Goal: Communication & Community: Ask a question

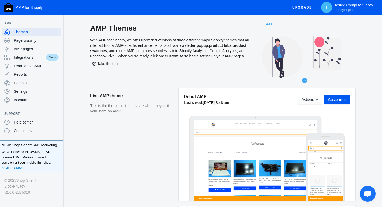
click at [370, 190] on span "Open chat" at bounding box center [367, 193] width 9 height 7
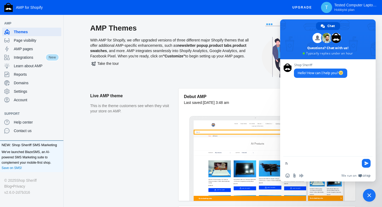
type textarea "hi"
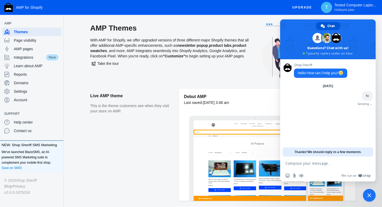
type textarea "a"
type textarea "i have an issue with the app"
type textarea "t"
type textarea "all my product pages are not amp pages"
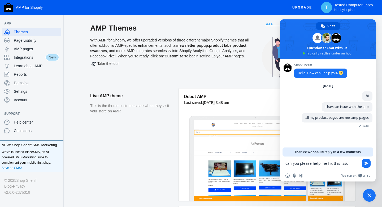
type textarea "can you please help me fix this issue"
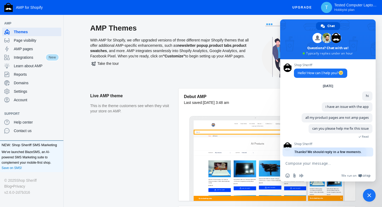
scroll to position [32, 0]
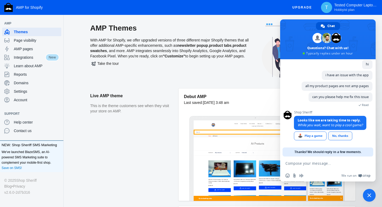
click at [351, 137] on div "No, thanks" at bounding box center [340, 135] width 24 height 9
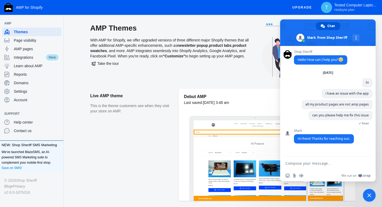
scroll to position [0, 0]
click at [310, 164] on textarea "Compose your message..." at bounding box center [322, 163] width 73 height 5
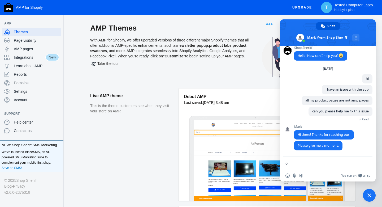
type textarea "ok"
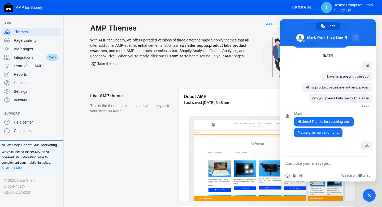
scroll to position [18, 0]
click at [32, 38] on span "Page visibility" at bounding box center [36, 40] width 45 height 5
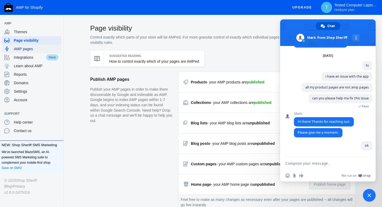
click at [19, 50] on span "AMP pages" at bounding box center [36, 48] width 45 height 5
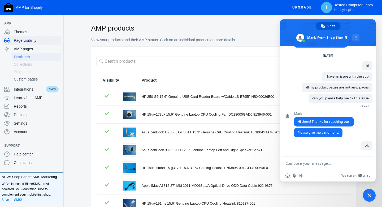
click at [26, 42] on span "Page visibility" at bounding box center [36, 40] width 45 height 5
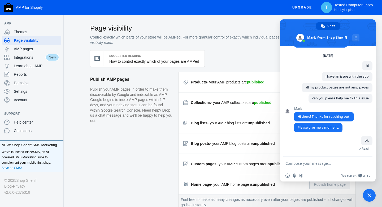
click at [370, 197] on span "Close chat" at bounding box center [369, 195] width 13 height 13
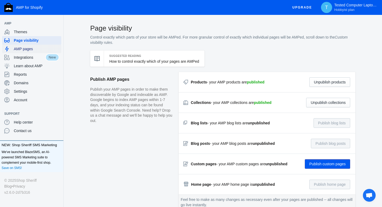
click at [30, 46] on span "AMP pages" at bounding box center [36, 48] width 45 height 5
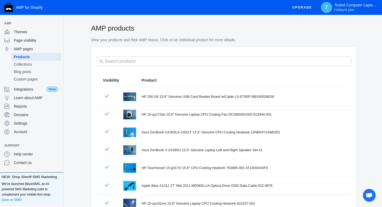
click at [151, 80] on span "Product" at bounding box center [149, 79] width 15 height 5
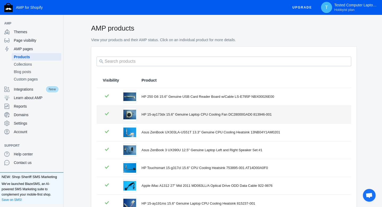
scroll to position [107, 0]
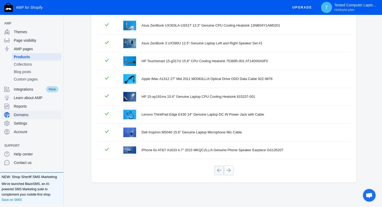
click at [28, 116] on span "Domains" at bounding box center [36, 114] width 45 height 5
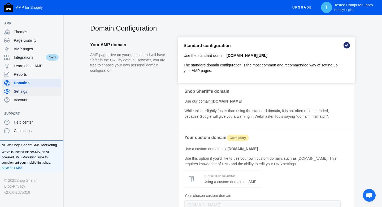
click at [31, 93] on span "Settings" at bounding box center [36, 91] width 45 height 5
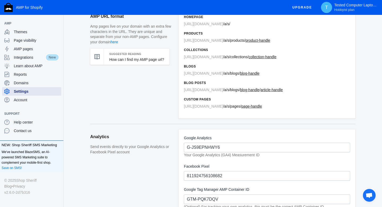
scroll to position [28, 0]
click at [120, 74] on aside "AMP URL format Amp pages live on your domain with an extra few characters in th…" at bounding box center [134, 66] width 88 height 115
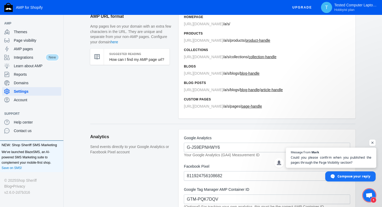
click at [309, 158] on span "Could you please confirm when you published the pages through the Page Visibili…" at bounding box center [331, 160] width 81 height 10
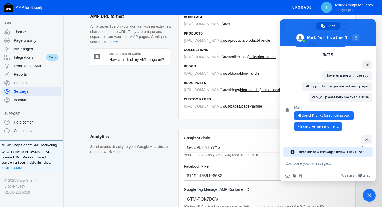
scroll to position [55, 0]
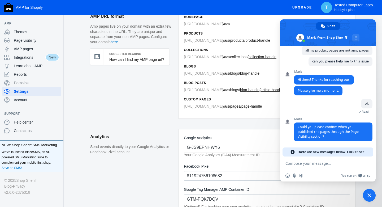
click at [314, 169] on form at bounding box center [322, 163] width 73 height 14
click at [313, 162] on textarea "Compose your message..." at bounding box center [322, 163] width 73 height 5
click at [318, 149] on span "There are new messages below. Click to see." at bounding box center [331, 151] width 68 height 9
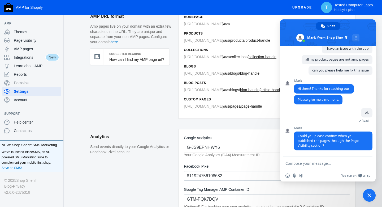
click at [317, 163] on textarea "Compose your message..." at bounding box center [322, 163] width 73 height 5
type textarea "i didnt understanf the question"
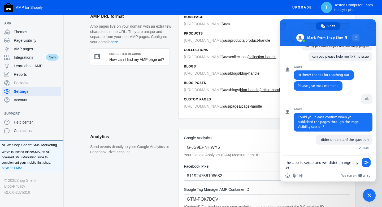
scroll to position [60, 0]
type textarea "the app is setup and we didnt change cny settings"
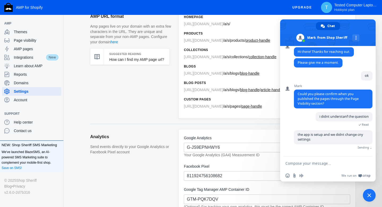
scroll to position [75, 0]
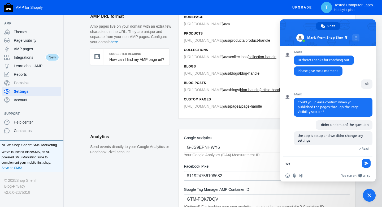
type textarea "w"
type textarea "we publish new items on store daily"
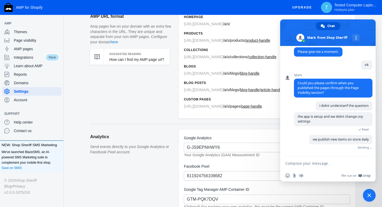
scroll to position [86, 0]
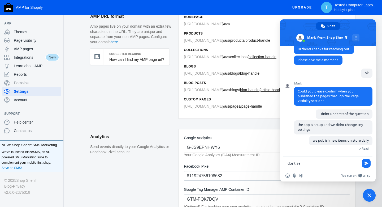
type textarea "i dont see"
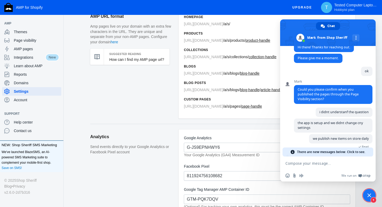
scroll to position [97, 0]
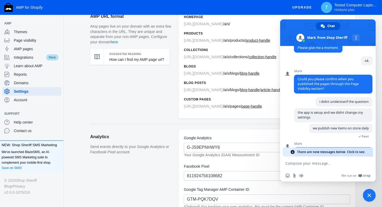
click at [321, 152] on span "There are new messages below. Click to see." at bounding box center [331, 151] width 68 height 9
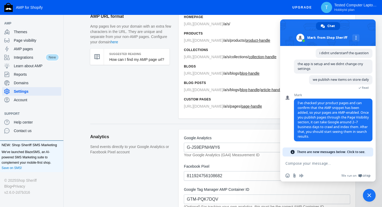
click at [322, 152] on span "There are new messages below. Click to see." at bounding box center [331, 151] width 68 height 9
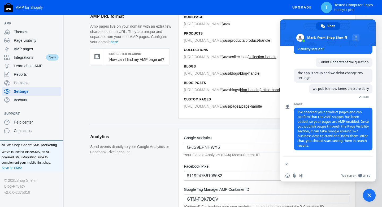
type textarea "ok"
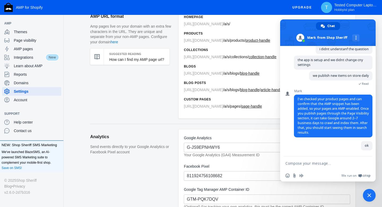
scroll to position [152, 0]
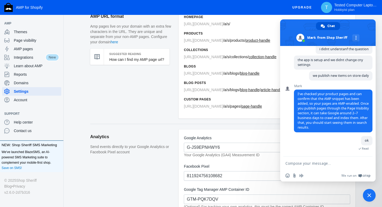
click at [226, 64] on h6 "Blogs" at bounding box center [267, 66] width 166 height 5
click at [372, 195] on span "Close chat" at bounding box center [369, 195] width 13 height 13
